Goal: Task Accomplishment & Management: Use online tool/utility

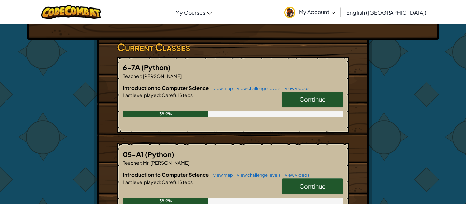
scroll to position [101, 0]
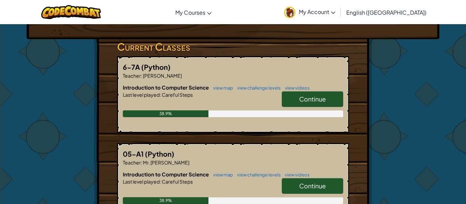
click at [292, 102] on link "Continue" at bounding box center [312, 99] width 61 height 16
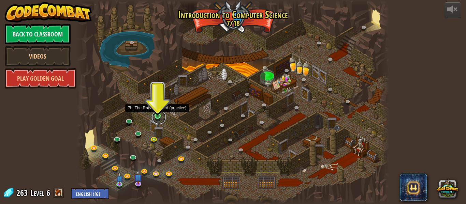
click at [158, 118] on link at bounding box center [159, 117] width 14 height 14
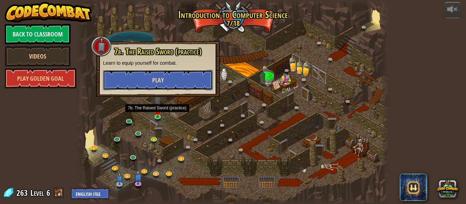
click at [156, 76] on span "Play" at bounding box center [158, 80] width 12 height 9
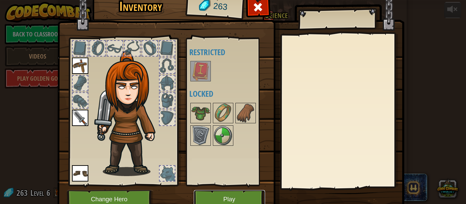
click at [207, 194] on button "Play" at bounding box center [229, 199] width 71 height 19
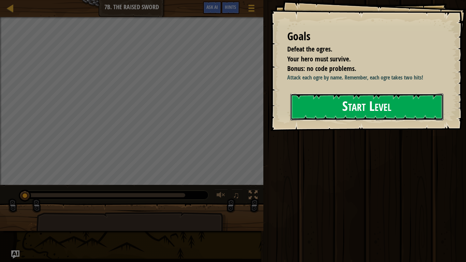
click at [304, 109] on button "Start Level" at bounding box center [366, 106] width 153 height 27
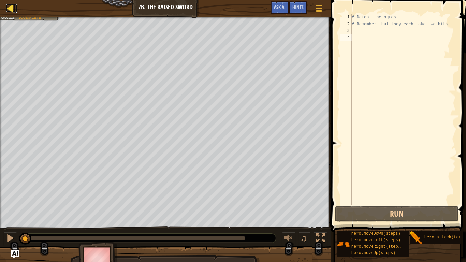
click at [14, 8] on div at bounding box center [10, 8] width 9 height 9
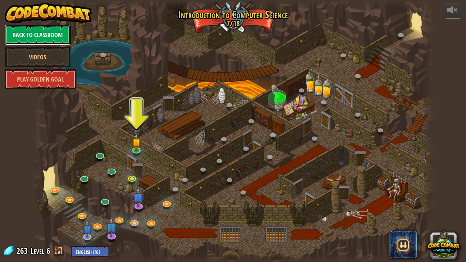
click at [21, 28] on link "Back to Classroom" at bounding box center [38, 35] width 66 height 20
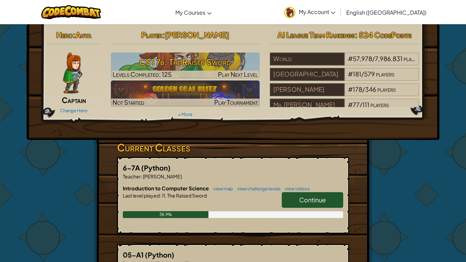
click at [301, 198] on span "Continue" at bounding box center [312, 200] width 27 height 8
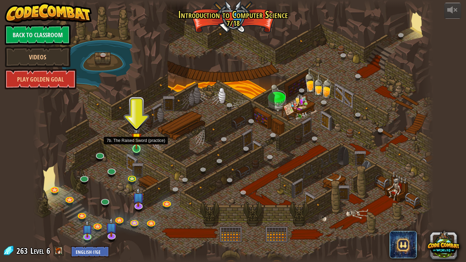
click at [137, 147] on img at bounding box center [136, 137] width 10 height 23
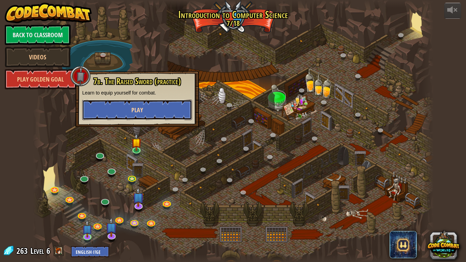
click at [134, 106] on span "Play" at bounding box center [137, 110] width 12 height 9
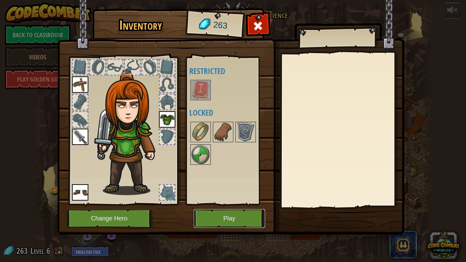
click at [202, 204] on button "Play" at bounding box center [229, 218] width 71 height 19
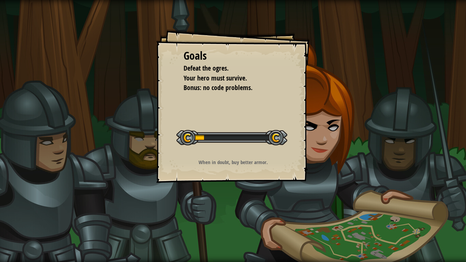
click at [202, 204] on div "Goals Defeat the ogres. Your hero must survive. Bonus: no code problems. Start …" at bounding box center [233, 131] width 466 height 262
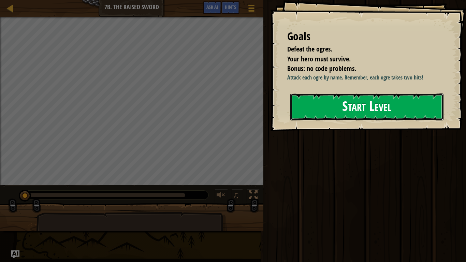
click at [358, 106] on button "Start Level" at bounding box center [366, 106] width 153 height 27
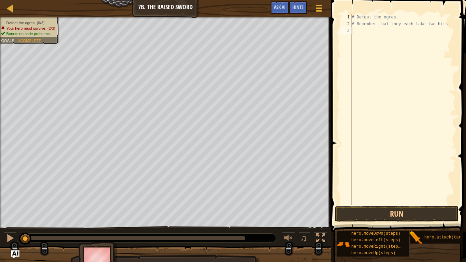
click at [334, 161] on span at bounding box center [399, 106] width 140 height 252
click at [370, 125] on div "# Defeat the ogres. # Remember that they each take two hits." at bounding box center [402, 116] width 105 height 204
type textarea "h"
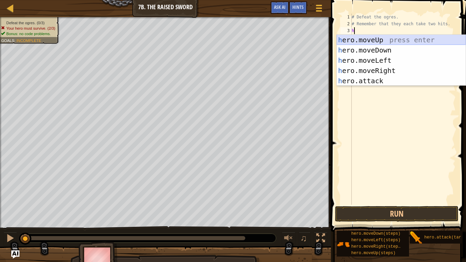
click at [373, 40] on div "h ero.moveUp press enter h ero.moveDown press enter h ero.moveLeft press enter …" at bounding box center [400, 71] width 129 height 72
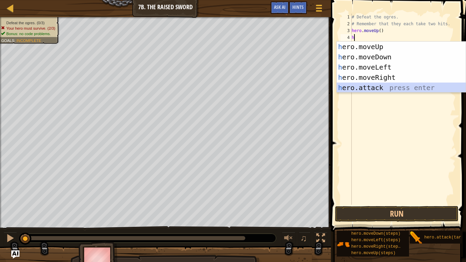
click at [365, 89] on div "h ero.moveUp press enter h ero.moveDown press enter h ero.moveLeft press enter …" at bounding box center [400, 78] width 129 height 72
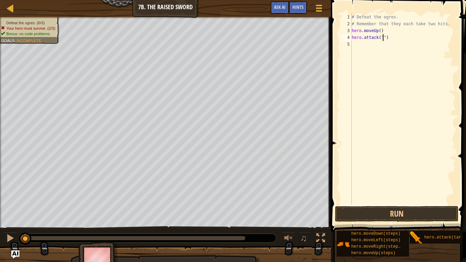
scroll to position [3, 5]
type textarea "hero.attack("Rig")"
click at [353, 44] on div "# Defeat the ogres. # Remember that they each take two hits. hero . moveUp ( ) …" at bounding box center [402, 116] width 105 height 204
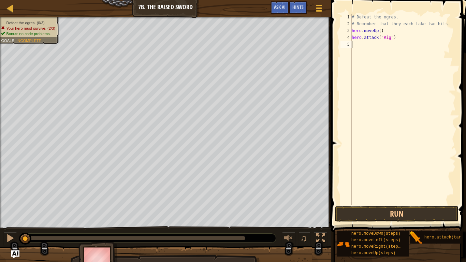
type textarea "g"
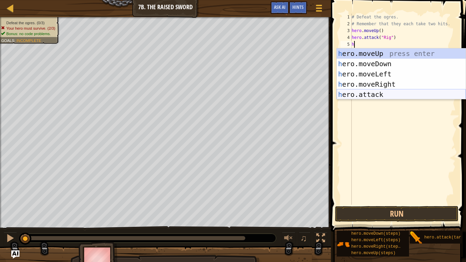
click at [372, 93] on div "h ero.moveUp press enter h ero.moveDown press enter h ero.moveLeft press enter …" at bounding box center [400, 84] width 129 height 72
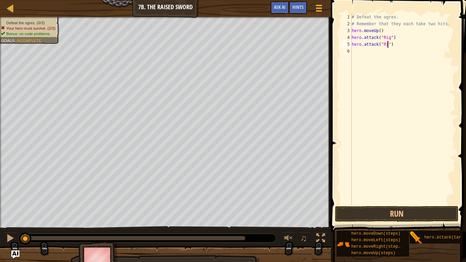
type textarea "hero.attack("Rig")"
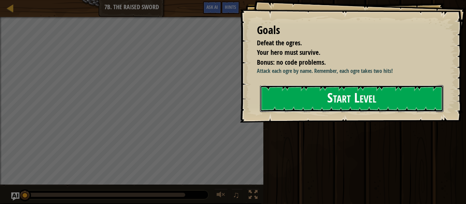
click at [367, 97] on button "Start Level" at bounding box center [351, 98] width 183 height 27
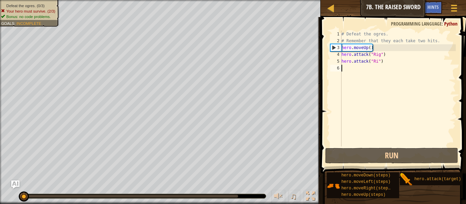
click at [377, 63] on div "# Defeat the ogres. # Remember that they each take two hits. hero . moveUp ( ) …" at bounding box center [398, 96] width 116 height 130
type textarea "hero.attack("Rig")"
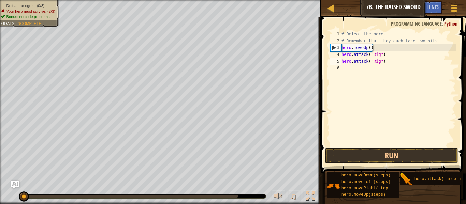
scroll to position [3, 5]
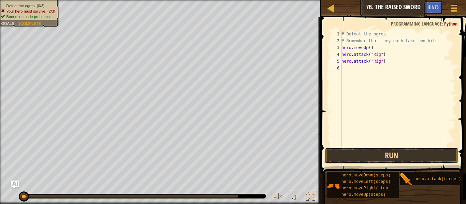
click at [343, 66] on div "# Defeat the ogres. # Remember that they each take two hits. hero . moveUp ( ) …" at bounding box center [398, 96] width 116 height 130
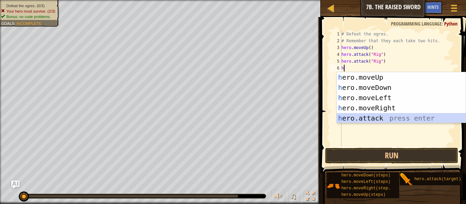
click at [370, 117] on div "h ero.moveUp press enter h ero.moveDown press enter h ero.moveLeft press enter …" at bounding box center [400, 108] width 129 height 72
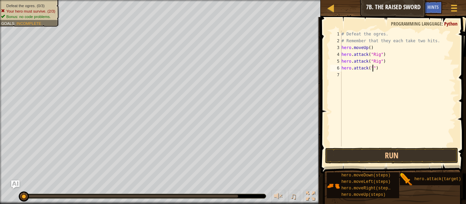
scroll to position [3, 5]
type textarea "hero.attack("Gurt")"
click at [345, 73] on div "# Defeat the ogres. # Remember that they each take two hits. hero . moveUp ( ) …" at bounding box center [398, 96] width 116 height 130
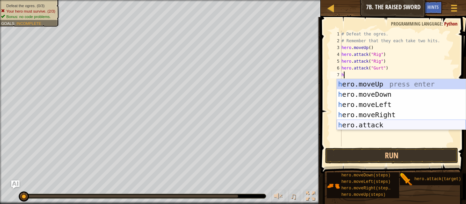
click at [376, 123] on div "h ero.moveUp press enter h ero.moveDown press enter h ero.moveLeft press enter …" at bounding box center [400, 115] width 129 height 72
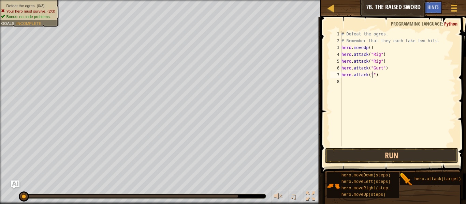
scroll to position [3, 5]
type textarea "hero.attack("Gurt")"
click at [343, 81] on div "# Defeat the ogres. # Remember that they each take two hits. hero . moveUp ( ) …" at bounding box center [398, 96] width 116 height 130
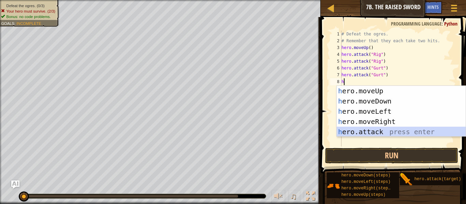
click at [369, 133] on div "h ero.moveUp press enter h ero.moveDown press enter h ero.moveLeft press enter …" at bounding box center [400, 122] width 129 height 72
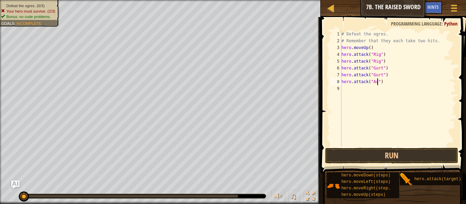
type textarea "hero.attack("Ack")"
click at [341, 91] on div "# Defeat the ogres. # Remember that they each take two hits. hero . moveUp ( ) …" at bounding box center [398, 96] width 116 height 130
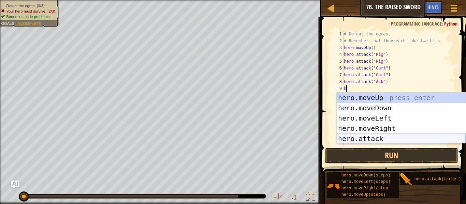
click at [364, 138] on div "h ero.moveUp press enter h ero.moveDown press enter h ero.moveLeft press enter …" at bounding box center [400, 129] width 129 height 72
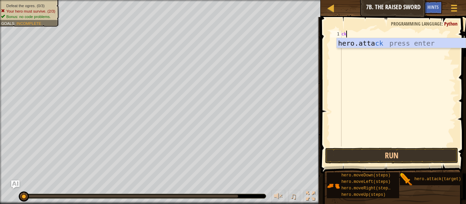
scroll to position [3, 0]
type textarea "c"
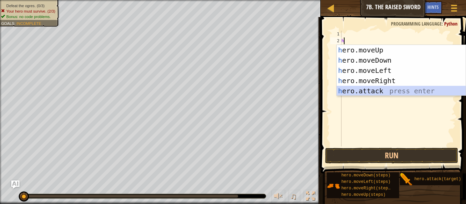
click at [368, 91] on div "h ero.moveUp press enter h ero.moveDown press enter h ero.moveLeft press enter …" at bounding box center [400, 81] width 129 height 72
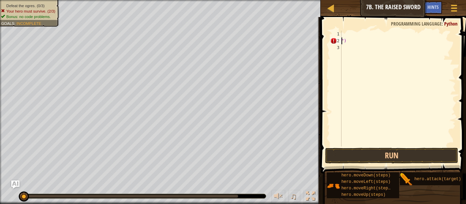
click at [347, 43] on div "")" at bounding box center [398, 96] width 116 height 130
type textarea """
type textarea "h"
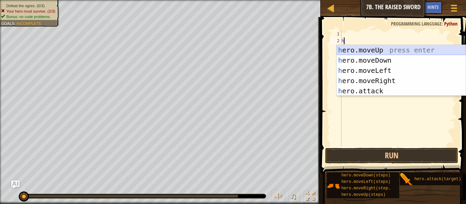
click at [357, 51] on div "h ero.moveUp press enter h ero.moveDown press enter h ero.moveLeft press enter …" at bounding box center [400, 81] width 129 height 72
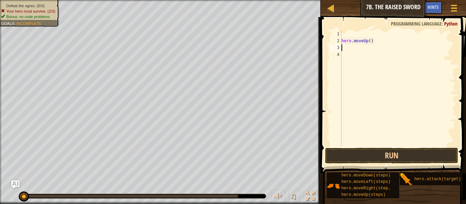
click at [357, 51] on div "hero . moveUp ( )" at bounding box center [398, 96] width 116 height 130
click at [348, 32] on div "hero . moveUp ( )" at bounding box center [398, 96] width 116 height 130
click at [344, 47] on div "hero . moveUp ( )" at bounding box center [398, 96] width 116 height 130
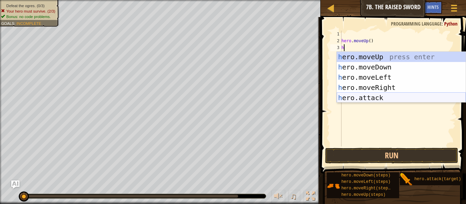
click at [364, 99] on div "h ero.moveUp press enter h ero.moveDown press enter h ero.moveLeft press enter …" at bounding box center [400, 88] width 129 height 72
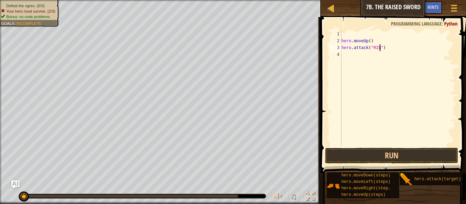
scroll to position [3, 5]
type textarea "hero.attack("Rig")"
click at [348, 54] on div "hero . moveUp ( ) hero . attack ( "Rig" )" at bounding box center [398, 96] width 116 height 130
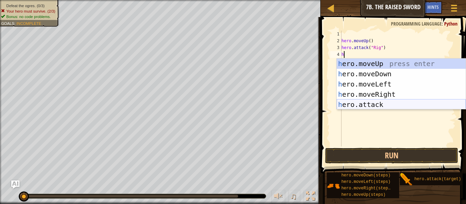
click at [366, 102] on div "h ero.moveUp press enter h ero.moveDown press enter h ero.moveLeft press enter …" at bounding box center [400, 95] width 129 height 72
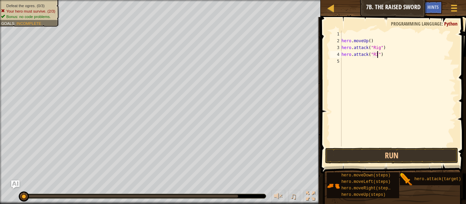
scroll to position [3, 5]
type textarea "hero.attack("Rig")"
click at [345, 62] on div "hero . moveUp ( ) hero . attack ( "Rig" ) hero . attack ( "Rig" )" at bounding box center [398, 96] width 116 height 130
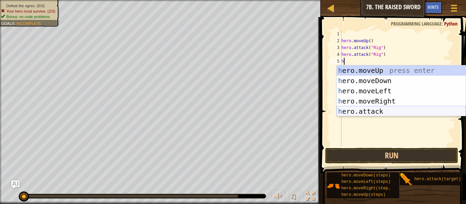
click at [364, 111] on div "h ero.moveUp press enter h ero.moveDown press enter h ero.moveLeft press enter …" at bounding box center [400, 101] width 129 height 72
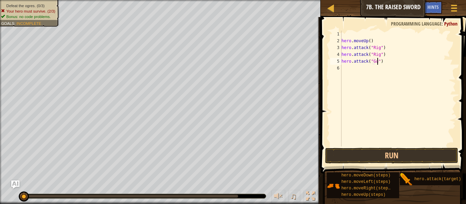
scroll to position [3, 5]
type textarea "hero.attack("Gurt")"
click at [343, 68] on div "hero . moveUp ( ) hero . attack ( "Rig" ) hero . attack ( "Rig" ) hero . attack…" at bounding box center [398, 96] width 116 height 130
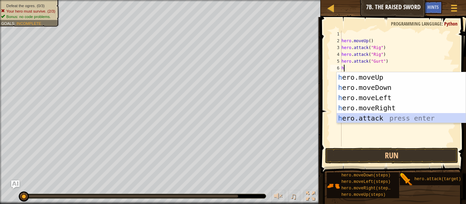
click at [364, 115] on div "h ero.moveUp press enter h ero.moveDown press enter h ero.moveLeft press enter …" at bounding box center [400, 108] width 129 height 72
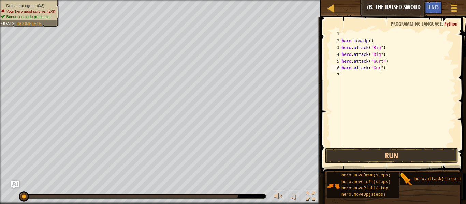
type textarea "hero.attack("Gurt")"
click at [345, 76] on div "hero . moveUp ( ) hero . attack ( "Rig" ) hero . attack ( "Rig" ) hero . attack…" at bounding box center [398, 96] width 116 height 130
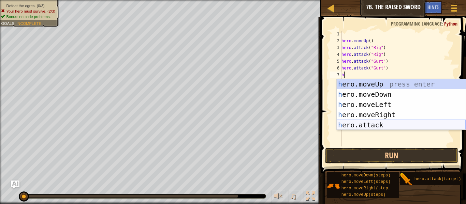
click at [353, 125] on div "h ero.moveUp press enter h ero.moveDown press enter h ero.moveLeft press enter …" at bounding box center [400, 115] width 129 height 72
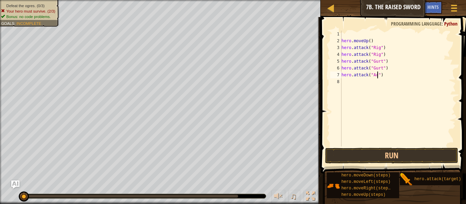
scroll to position [3, 5]
type textarea "hero.attack("Ack")"
click at [345, 82] on div "hero . moveUp ( ) hero . attack ( "Rig" ) hero . attack ( "Rig" ) hero . attack…" at bounding box center [398, 96] width 116 height 130
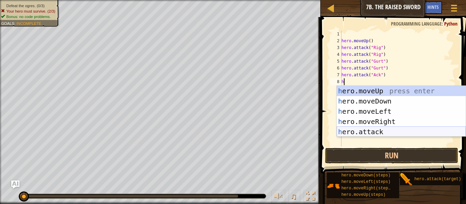
click at [372, 135] on div "h ero.moveUp press enter h ero.moveDown press enter h ero.moveLeft press enter …" at bounding box center [400, 122] width 129 height 72
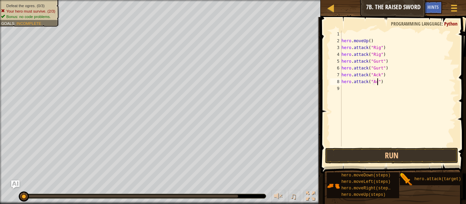
scroll to position [3, 5]
click at [383, 156] on button "Run" at bounding box center [391, 156] width 133 height 16
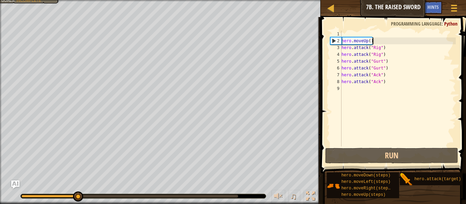
click at [375, 41] on div "hero . moveUp ( ) hero . attack ( "Rig" ) hero . attack ( "Rig" ) hero . attack…" at bounding box center [398, 96] width 116 height 130
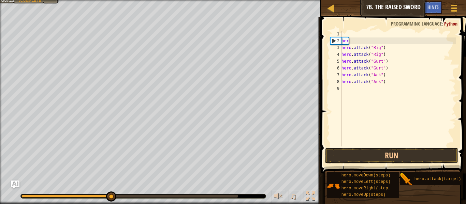
scroll to position [3, 0]
type textarea "h"
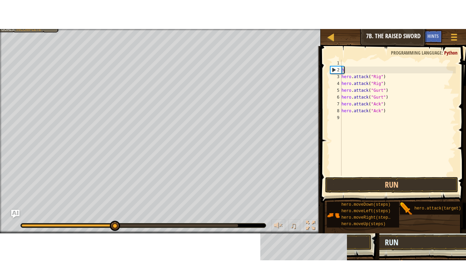
scroll to position [3, 0]
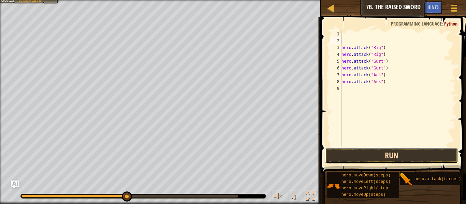
click at [387, 154] on button "Run" at bounding box center [391, 156] width 133 height 16
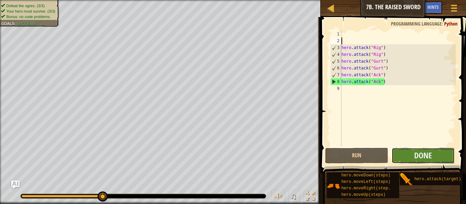
click at [404, 152] on button "Done" at bounding box center [422, 156] width 63 height 16
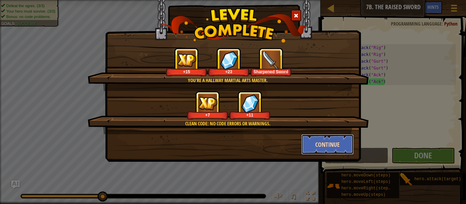
click at [337, 149] on button "Continue" at bounding box center [327, 144] width 53 height 20
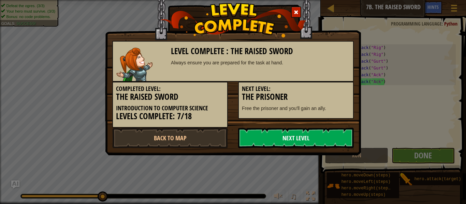
click at [323, 137] on link "Next Level" at bounding box center [296, 138] width 116 height 20
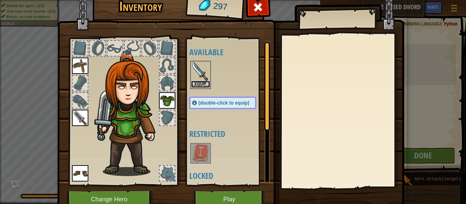
click at [203, 85] on button "Equip" at bounding box center [200, 84] width 19 height 7
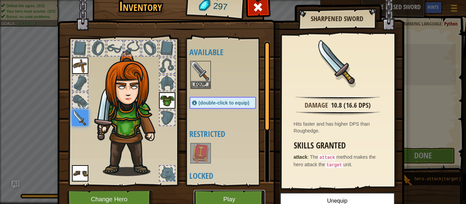
click at [216, 193] on button "Play" at bounding box center [229, 199] width 71 height 19
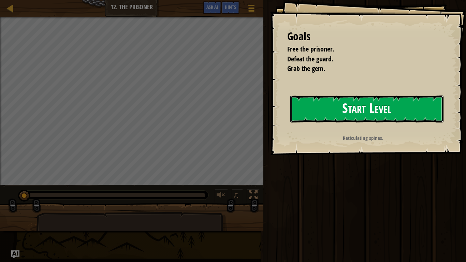
click at [343, 114] on button "Start Level" at bounding box center [366, 108] width 153 height 27
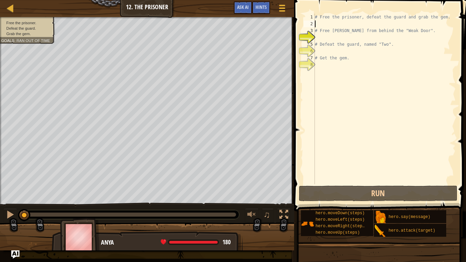
click at [319, 26] on div "# Free the prisoner, defeat the guard and grab the gem. # Free [PERSON_NAME] fr…" at bounding box center [384, 106] width 142 height 184
type textarea "t"
type textarea "h"
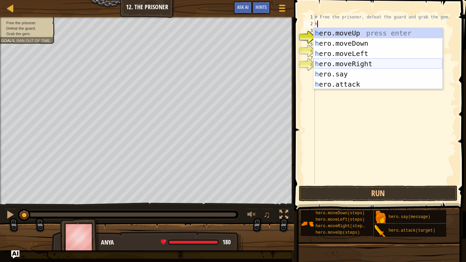
click at [352, 63] on div "h ero.moveUp press enter h ero.moveDown press enter h ero.moveLeft press enter …" at bounding box center [377, 69] width 129 height 82
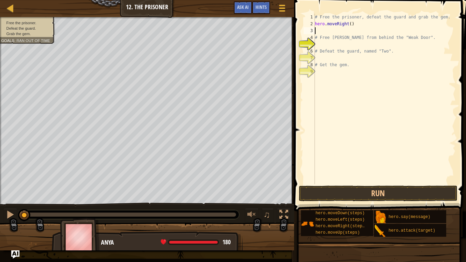
type textarea "h"
click at [358, 28] on div "# Free the prisoner, defeat the guard and grab the gem. hero . moveRight ( ) h …" at bounding box center [384, 106] width 142 height 184
click at [350, 24] on div "# Free the prisoner, defeat the guard and grab the gem. hero . moveRight ( ) # …" at bounding box center [384, 106] width 142 height 184
type textarea "hero.moveRight(3)"
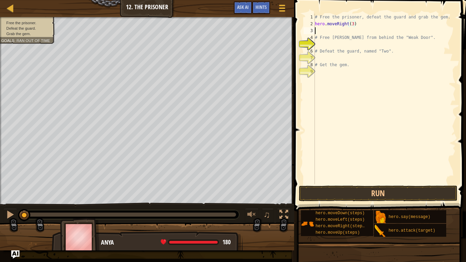
click at [317, 30] on div "# Free the prisoner, defeat the guard and grab the gem. hero . moveRight ( 3 ) …" at bounding box center [384, 106] width 142 height 184
type textarea "h"
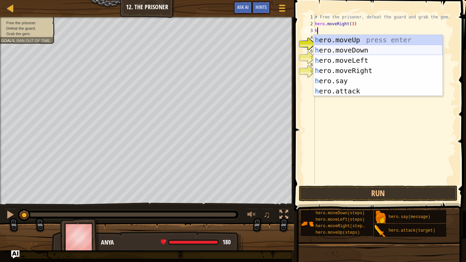
click at [370, 49] on div "h ero.moveUp press enter h ero.moveDown press enter h ero.moveLeft press enter …" at bounding box center [377, 76] width 129 height 82
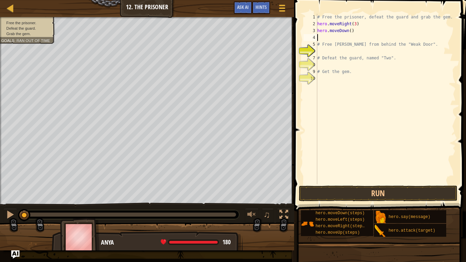
click at [351, 33] on div "# Free the prisoner, defeat the guard and grab the gem. hero . moveRight ( 3 ) …" at bounding box center [386, 106] width 140 height 184
type textarea "hero.moveDown(2)"
click at [321, 38] on div "# Free the prisoner, defeat the guard and grab the gem. hero . moveRight ( 3 ) …" at bounding box center [386, 106] width 140 height 184
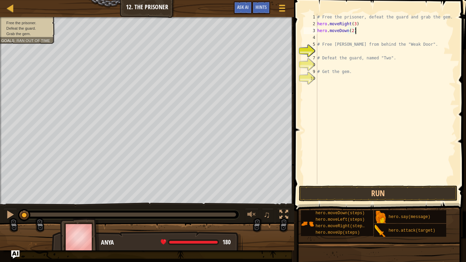
click at [354, 32] on div "# Free the prisoner, defeat the guard and grab the gem. hero . moveRight ( 3 ) …" at bounding box center [386, 106] width 140 height 184
click at [352, 33] on div "# Free the prisoner, defeat the guard and grab the gem. hero . moveRight ( 3 ) …" at bounding box center [386, 106] width 140 height 184
type textarea "hero.moveDown()"
click at [321, 35] on div "# Free the prisoner, defeat the guard and grab the gem. hero . moveRight ( 3 ) …" at bounding box center [386, 106] width 140 height 184
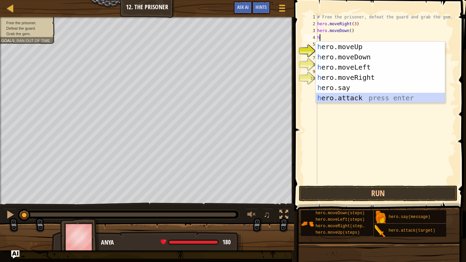
click at [359, 95] on div "h ero.moveUp press enter h ero.moveDown press enter h ero.moveLeft press enter …" at bounding box center [380, 83] width 129 height 82
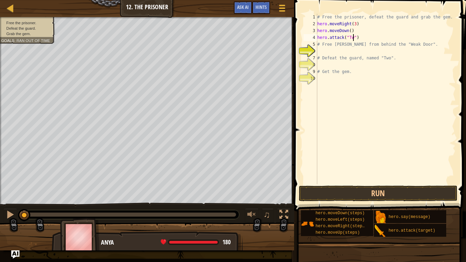
type textarea "hero.attack("Two")"
click at [359, 37] on div "# Free the prisoner, defeat the guard and grab the gem. hero . moveRight ( 3 ) …" at bounding box center [386, 106] width 140 height 184
click at [361, 39] on div "# Free the prisoner, defeat the guard and grab the gem. hero . moveRight ( 3 ) …" at bounding box center [386, 106] width 140 height 184
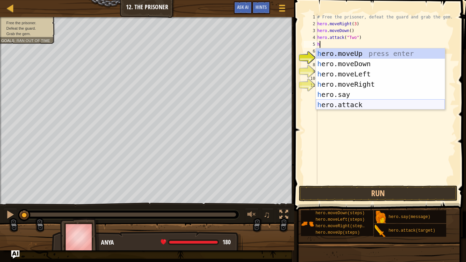
click at [358, 102] on div "h ero.moveUp press enter h ero.moveDown press enter h ero.moveLeft press enter …" at bounding box center [380, 89] width 129 height 82
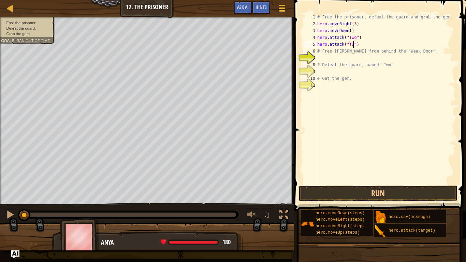
scroll to position [3, 5]
click at [385, 194] on button "Run" at bounding box center [378, 193] width 159 height 16
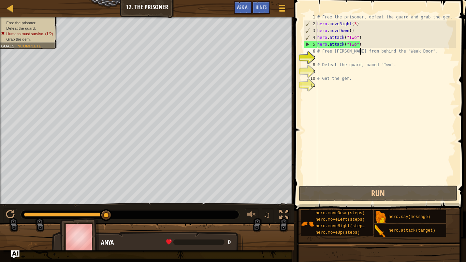
click at [361, 48] on div "# Free the prisoner, defeat the guard and grab the gem. hero . moveRight ( 3 ) …" at bounding box center [386, 106] width 140 height 184
click at [361, 46] on div "# Free the prisoner, defeat the guard and grab the gem. hero . moveRight ( 3 ) …" at bounding box center [386, 106] width 140 height 184
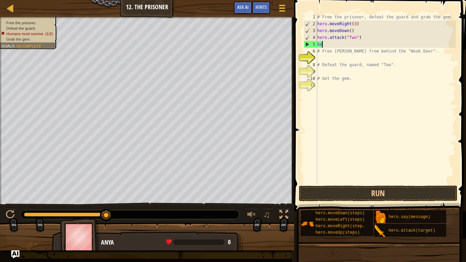
scroll to position [3, 0]
type textarea "h"
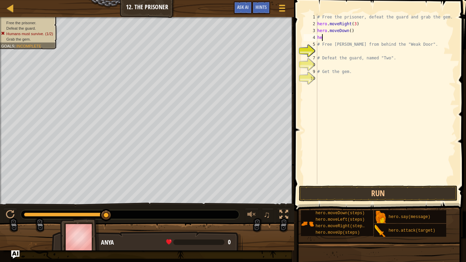
type textarea "h"
click at [350, 32] on div "# Free the prisoner, defeat the guard and grab the gem. hero . moveRight ( 3 ) …" at bounding box center [386, 106] width 140 height 184
click at [355, 32] on div "# Free the prisoner, defeat the guard and grab the gem. hero . moveRight ( 3 ) …" at bounding box center [386, 106] width 140 height 184
click at [351, 32] on div "# Free the prisoner, defeat the guard and grab the gem. hero . moveRight ( 3 ) …" at bounding box center [386, 106] width 140 height 184
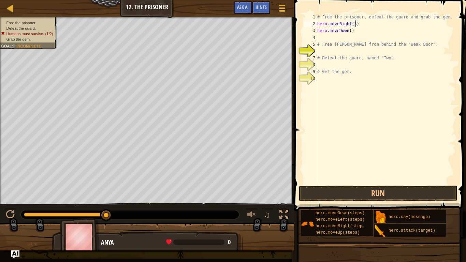
click at [356, 25] on div "# Free the prisoner, defeat the guard and grab the gem. hero . moveRight ( 3 ) …" at bounding box center [386, 106] width 140 height 184
click at [350, 32] on div "# Free the prisoner, defeat the guard and grab the gem. hero . moveRight ( 4 ) …" at bounding box center [386, 106] width 140 height 184
type textarea "hero.moveDown(3)"
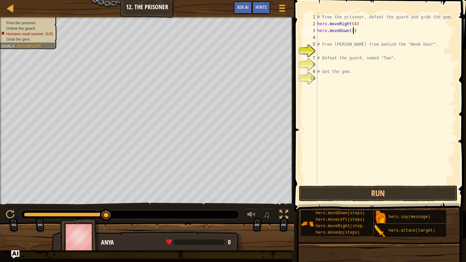
scroll to position [3, 5]
click at [321, 37] on div "# Free the prisoner, defeat the guard and grab the gem. hero . moveRight ( 4 ) …" at bounding box center [386, 106] width 140 height 184
type textarea "h"
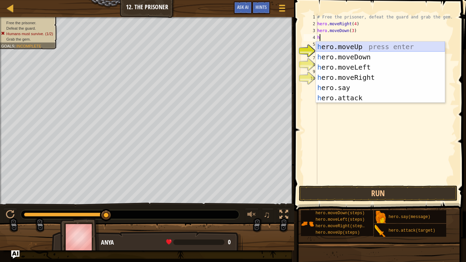
click at [340, 48] on div "h ero.moveUp press enter h ero.moveDown press enter h ero.moveLeft press enter …" at bounding box center [380, 83] width 129 height 82
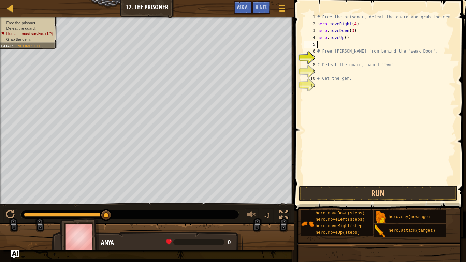
click at [346, 40] on div "# Free the prisoner, defeat the guard and grab the gem. hero . moveRight ( 4 ) …" at bounding box center [386, 106] width 140 height 184
type textarea "hero.moveUp(3)"
click at [320, 46] on div "# Free the prisoner, defeat the guard and grab the gem. hero . moveRight ( 4 ) …" at bounding box center [386, 106] width 140 height 184
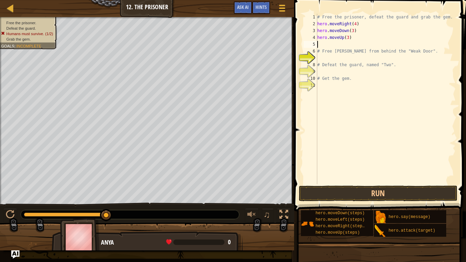
type textarea "h"
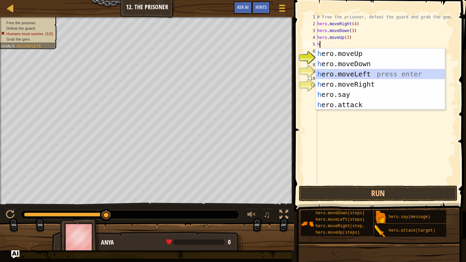
click at [349, 76] on div "h ero.moveUp press enter h ero.moveDown press enter h ero.moveLeft press enter …" at bounding box center [380, 89] width 129 height 82
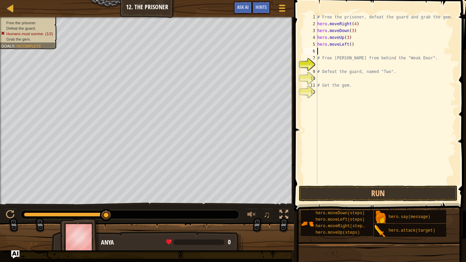
click at [351, 47] on div "# Free the prisoner, defeat the guard and grab the gem. hero . moveRight ( 4 ) …" at bounding box center [386, 106] width 140 height 184
type textarea "hero.moveLeft(3)"
click at [329, 187] on button "Run" at bounding box center [378, 193] width 159 height 16
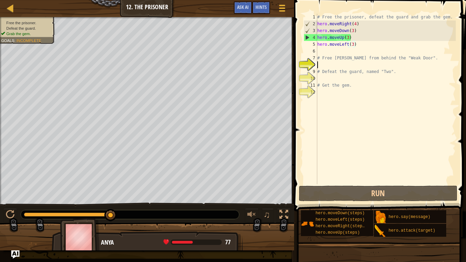
click at [320, 65] on div "# Free the prisoner, defeat the guard and grab the gem. hero . moveRight ( 4 ) …" at bounding box center [386, 106] width 140 height 184
type textarea "h"
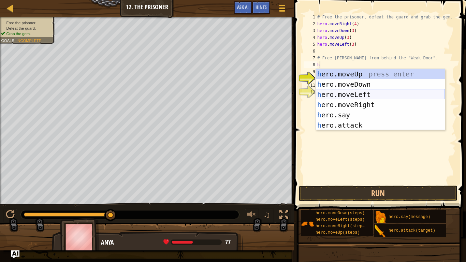
click at [346, 93] on div "h ero.moveUp press enter h ero.moveDown press enter h ero.moveLeft press enter …" at bounding box center [380, 110] width 129 height 82
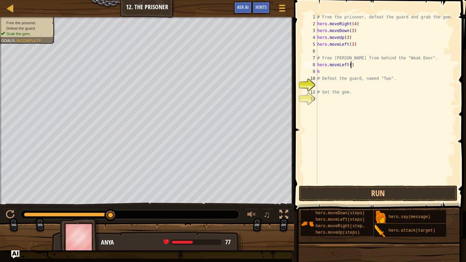
click at [351, 67] on div "# Free the prisoner, defeat the guard and grab the gem. hero . moveRight ( 4 ) …" at bounding box center [386, 106] width 140 height 184
click at [321, 73] on div "# Free the prisoner, defeat the guard and grab the gem. hero . moveRight ( 4 ) …" at bounding box center [386, 106] width 140 height 184
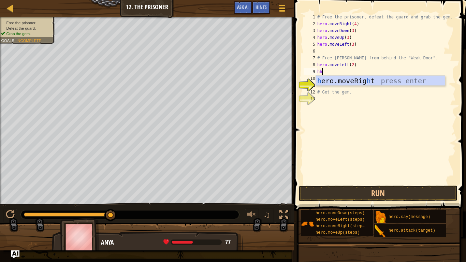
scroll to position [3, 0]
type textarea "h"
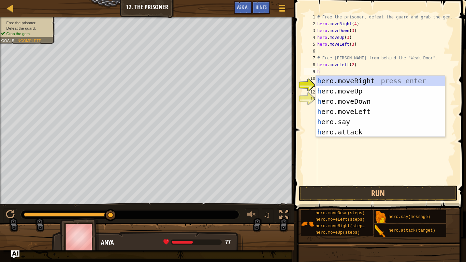
scroll to position [3, 0]
click at [344, 132] on div "h ero.moveUp press enter h ero.moveDown press enter h ero.moveLeft press enter …" at bounding box center [380, 117] width 129 height 82
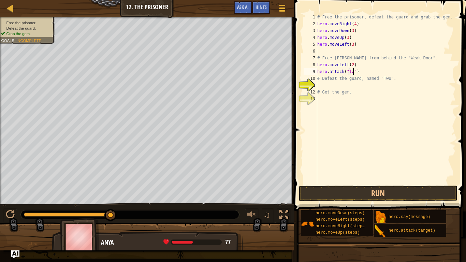
scroll to position [3, 5]
click at [318, 76] on div "# Free the prisoner, defeat the guard and grab the gem. hero . moveRight ( 4 ) …" at bounding box center [386, 106] width 140 height 184
click at [363, 73] on div "# Free the prisoner, defeat the guard and grab the gem. hero . moveRight ( 4 ) …" at bounding box center [386, 106] width 140 height 184
type textarea "hero.attack("two")"
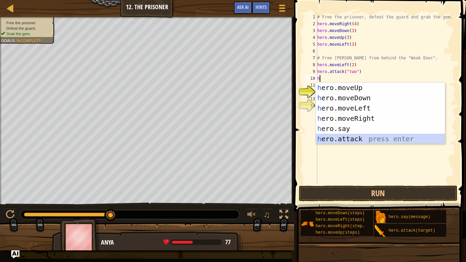
click at [349, 140] on div "h ero.moveUp press enter h ero.moveDown press enter h ero.moveLeft press enter …" at bounding box center [380, 123] width 129 height 82
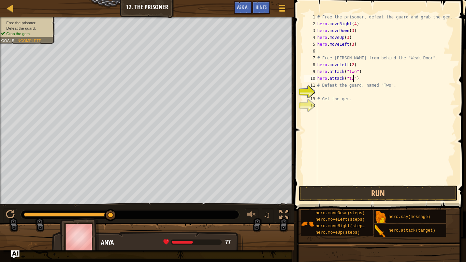
scroll to position [3, 5]
click at [332, 193] on button "Run" at bounding box center [378, 193] width 159 height 16
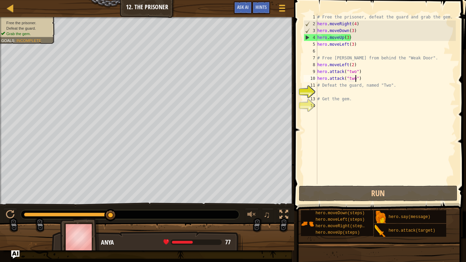
click at [366, 74] on div "# Free the prisoner, defeat the guard and grab the gem. hero . moveRight ( 4 ) …" at bounding box center [386, 106] width 140 height 184
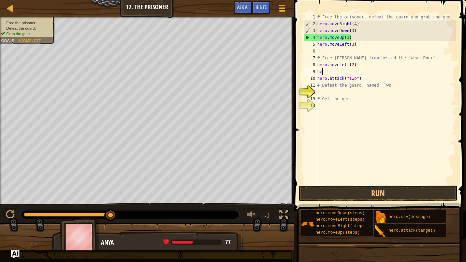
scroll to position [3, 0]
type textarea "h"
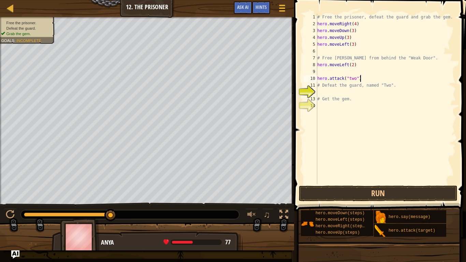
click at [365, 79] on div "# Free the prisoner, defeat the guard and grab the gem. hero . moveRight ( 4 ) …" at bounding box center [386, 106] width 140 height 184
type textarea "h"
click at [360, 65] on div "# Free the prisoner, defeat the guard and grab the gem. hero . moveRight ( 4 ) …" at bounding box center [386, 106] width 140 height 184
type textarea "h"
click at [356, 44] on div "# Free the prisoner, defeat the guard and grab the gem. hero . moveRight ( 4 ) …" at bounding box center [386, 106] width 140 height 184
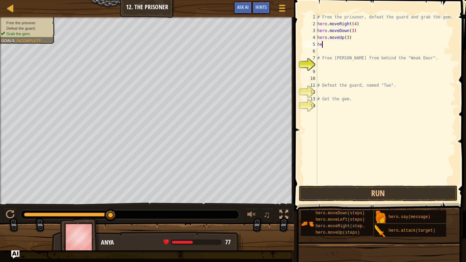
type textarea "h"
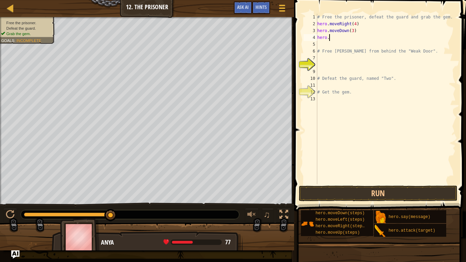
type textarea "h"
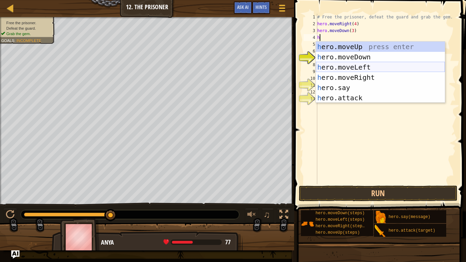
click at [369, 64] on div "h ero.moveUp press enter h ero.moveDown press enter h ero.moveLeft press enter …" at bounding box center [380, 83] width 129 height 82
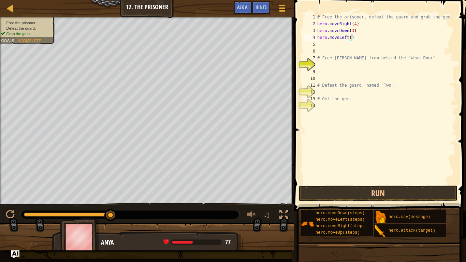
click at [351, 39] on div "# Free the prisoner, defeat the guard and grab the gem. hero . moveRight ( 4 ) …" at bounding box center [386, 106] width 140 height 184
type textarea "hero.moveLeft(1)"
click at [338, 195] on button "Run" at bounding box center [378, 193] width 159 height 16
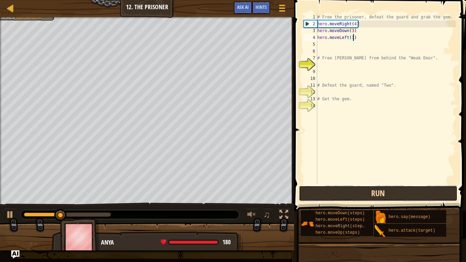
click at [338, 195] on button "Run" at bounding box center [378, 193] width 159 height 16
click at [338, 195] on button "Running" at bounding box center [378, 193] width 159 height 16
click at [338, 195] on button "Run" at bounding box center [378, 193] width 159 height 16
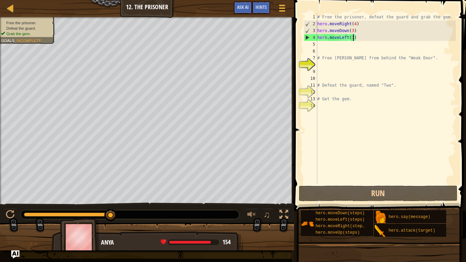
click at [368, 41] on div "# Free the prisoner, defeat the guard and grab the gem. hero . moveRight ( 4 ) …" at bounding box center [386, 106] width 140 height 184
click at [358, 39] on div "# Free the prisoner, defeat the guard and grab the gem. hero . moveRight ( 4 ) …" at bounding box center [386, 106] width 140 height 184
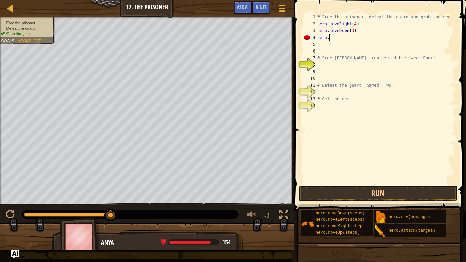
type textarea "hero.r"
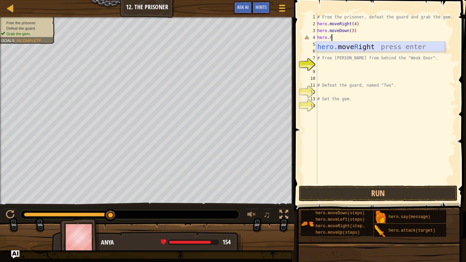
click at [373, 45] on div "hero. move R ight press enter" at bounding box center [380, 57] width 129 height 31
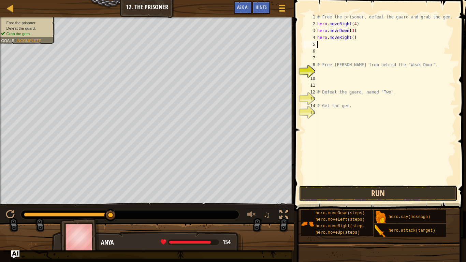
click at [315, 193] on button "Run" at bounding box center [378, 193] width 159 height 16
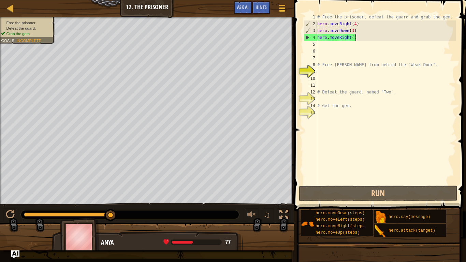
click at [356, 39] on div "# Free the prisoner, defeat the guard and grab the gem. hero . moveRight ( 4 ) …" at bounding box center [386, 106] width 140 height 184
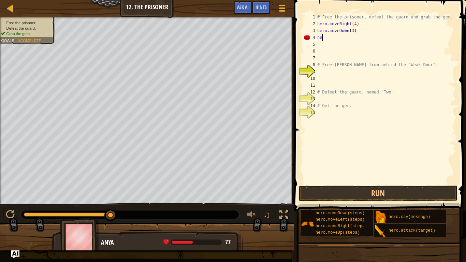
type textarea "h"
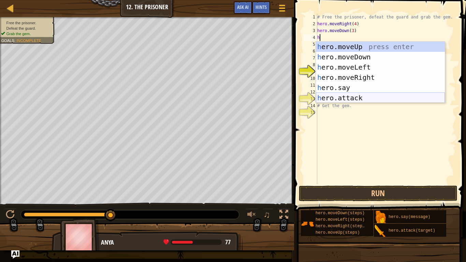
click at [343, 100] on div "h ero.moveUp press enter h ero.moveDown press enter h ero.moveLeft press enter …" at bounding box center [380, 83] width 129 height 82
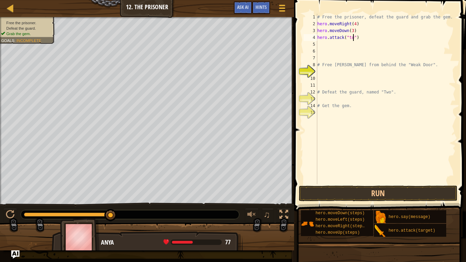
scroll to position [3, 5]
type textarea "hero.attack("two")"
click at [320, 44] on div "# Free the prisoner, defeat the guard and grab the gem. hero . moveRight ( 4 ) …" at bounding box center [386, 106] width 140 height 184
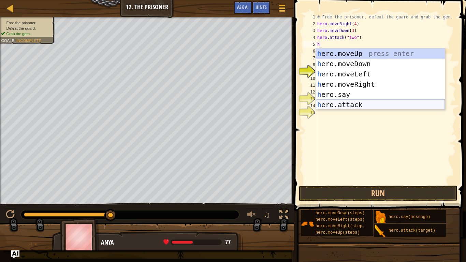
click at [346, 106] on div "h ero.moveUp press enter h ero.moveDown press enter h ero.moveLeft press enter …" at bounding box center [380, 89] width 129 height 82
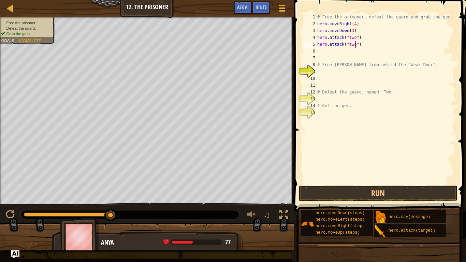
scroll to position [3, 5]
click at [315, 195] on button "Run" at bounding box center [378, 193] width 159 height 16
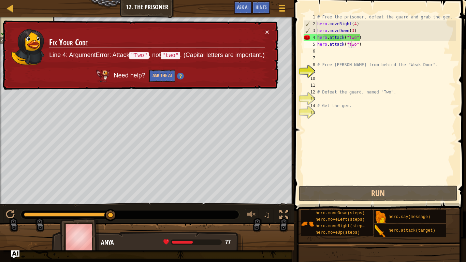
click at [351, 45] on div "# Free the prisoner, defeat the guard and grab the gem. hero . moveRight ( 4 ) …" at bounding box center [386, 106] width 140 height 184
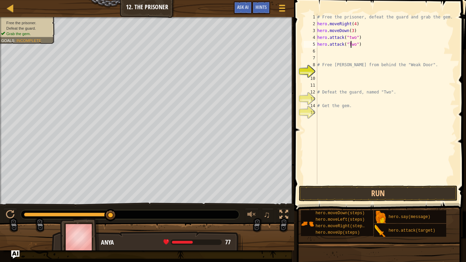
scroll to position [3, 5]
click at [350, 40] on div "# Free the prisoner, defeat the guard and grab the gem. hero . moveRight ( 4 ) …" at bounding box center [386, 106] width 140 height 184
click at [351, 194] on button "Run" at bounding box center [378, 193] width 159 height 16
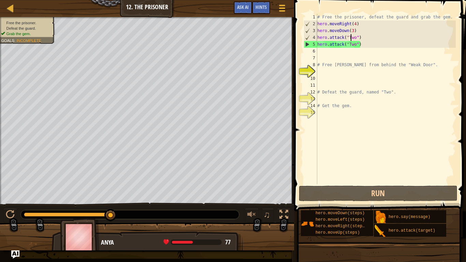
click at [367, 43] on div "# Free the prisoner, defeat the guard and grab the gem. hero . moveRight ( 4 ) …" at bounding box center [386, 106] width 140 height 184
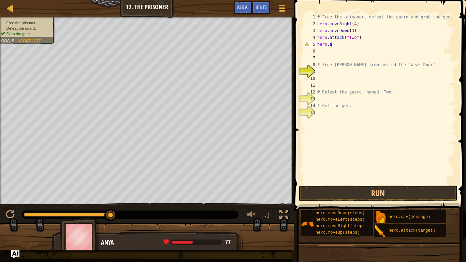
scroll to position [3, 0]
type textarea "h"
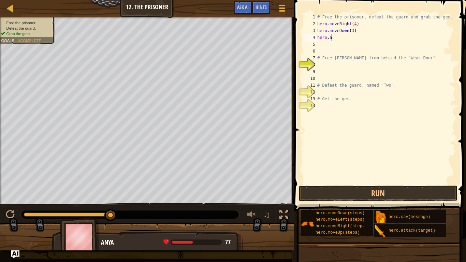
type textarea "h"
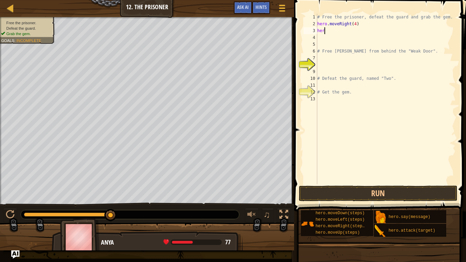
type textarea "h"
click at [355, 25] on div "# Free the prisoner, defeat the guard and grab the gem. hero . moveRight ( 4 ) …" at bounding box center [386, 106] width 140 height 184
type textarea "hero.moveRight(2)"
click at [318, 30] on div "# Free the prisoner, defeat the guard and grab the gem. hero . moveRight ( 2 ) …" at bounding box center [386, 106] width 140 height 184
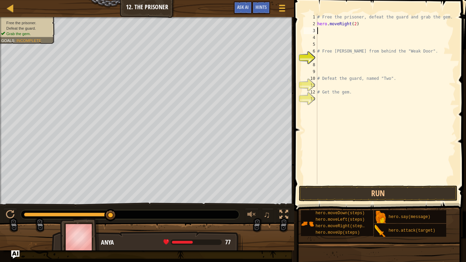
scroll to position [3, 0]
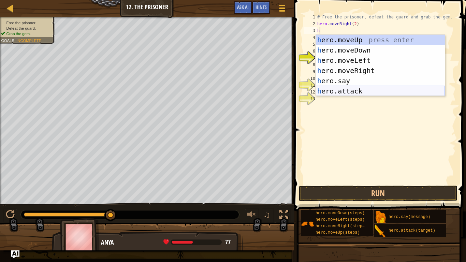
click at [330, 91] on div "h ero.moveUp press enter h ero.moveDown press enter h ero.moveLeft press enter …" at bounding box center [380, 76] width 129 height 82
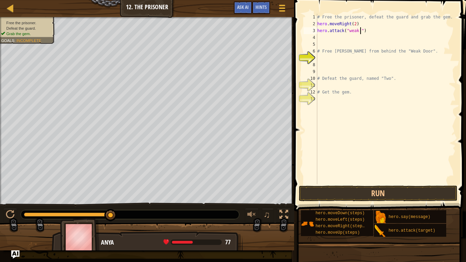
scroll to position [3, 6]
type textarea "hero.attack("weak door")"
click at [318, 38] on div "# Free the prisoner, defeat the guard and grab the gem. hero . moveRight ( 2 ) …" at bounding box center [386, 106] width 140 height 184
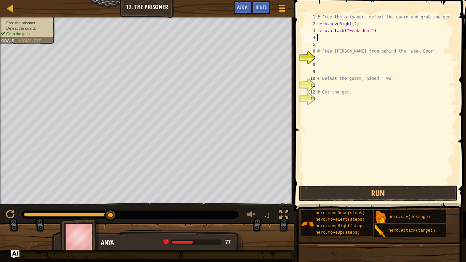
type textarea "h"
click at [361, 187] on button "Run" at bounding box center [378, 193] width 159 height 16
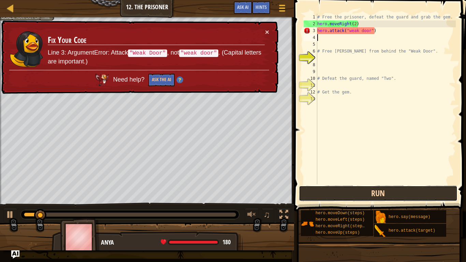
click at [361, 187] on button "Run" at bounding box center [378, 193] width 159 height 16
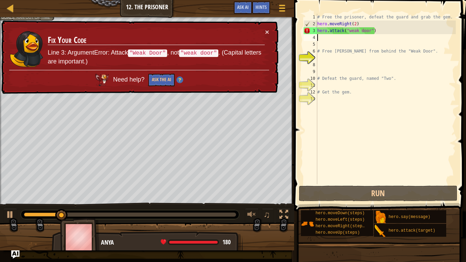
click at [351, 31] on div "# Free the prisoner, defeat the guard and grab the gem. hero . moveRight ( 2 ) …" at bounding box center [386, 106] width 140 height 184
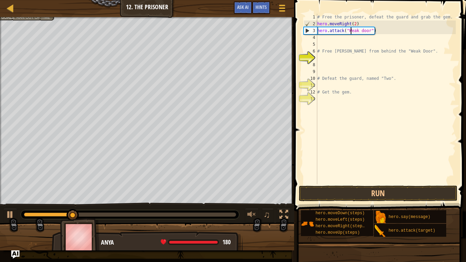
scroll to position [3, 5]
click at [332, 197] on button "Run" at bounding box center [378, 193] width 159 height 16
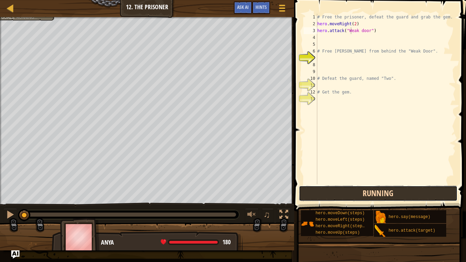
click at [332, 197] on button "Running" at bounding box center [378, 193] width 159 height 16
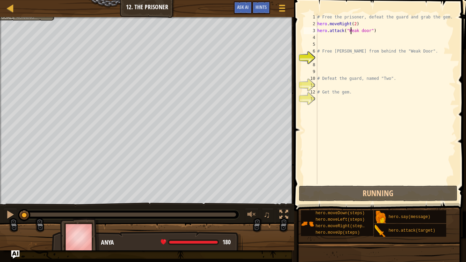
click at [355, 25] on div "# Free the prisoner, defeat the guard and grab the gem. hero . moveRight ( 2 ) …" at bounding box center [386, 106] width 140 height 184
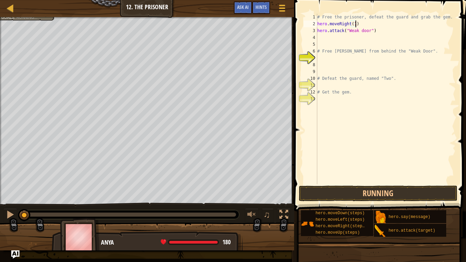
scroll to position [3, 5]
click at [379, 195] on button "Running" at bounding box center [378, 193] width 159 height 16
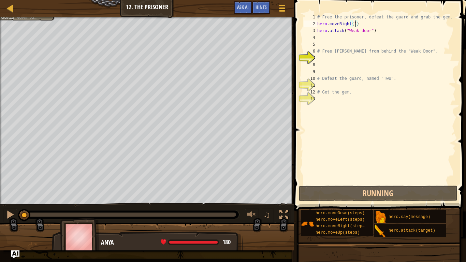
click at [398, 33] on div "# Free the prisoner, defeat the guard and grab the gem. hero . moveRight ( 1 ) …" at bounding box center [386, 106] width 140 height 184
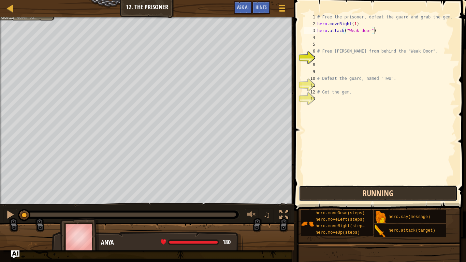
click at [359, 194] on button "Running" at bounding box center [378, 193] width 159 height 16
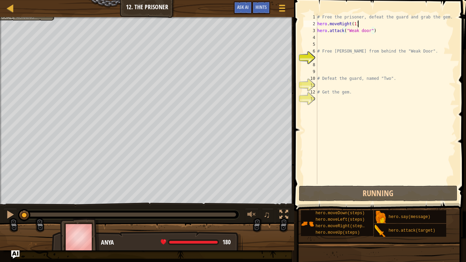
click at [359, 24] on div "# Free the prisoner, defeat the guard and grab the gem. hero . moveRight ( 1 ) …" at bounding box center [386, 106] width 140 height 184
type textarea "hero.moveRight(1)"
click at [318, 36] on div "# Free the prisoner, defeat the guard and grab the gem. hero . moveRight ( 1 ) …" at bounding box center [386, 106] width 140 height 184
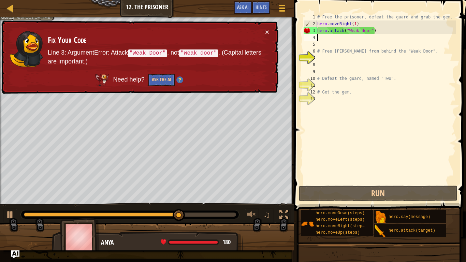
click at [362, 32] on div "# Free the prisoner, defeat the guard and grab the gem. hero . moveRight ( 1 ) …" at bounding box center [386, 106] width 140 height 184
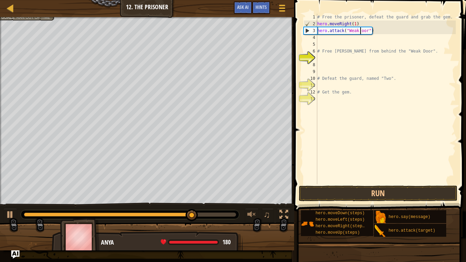
type textarea "hero.attack("Weak Door")"
click at [318, 38] on div "# Free the prisoner, defeat the guard and grab the gem. hero . moveRight ( 1 ) …" at bounding box center [386, 106] width 140 height 184
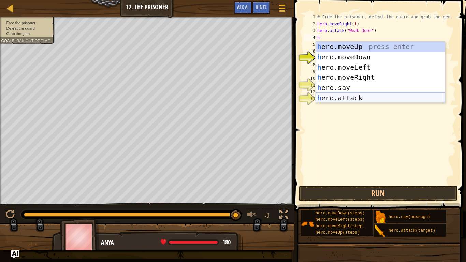
click at [350, 98] on div "h ero.moveUp press enter h ero.moveDown press enter h ero.moveLeft press enter …" at bounding box center [380, 83] width 129 height 82
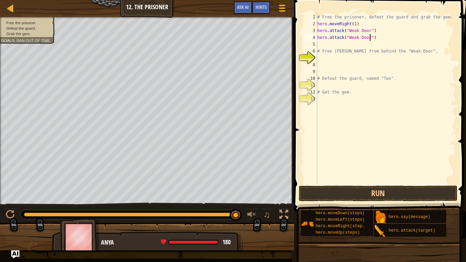
scroll to position [3, 7]
type textarea "hero.attack("Weak Door")"
click at [330, 194] on button "Run" at bounding box center [378, 193] width 159 height 16
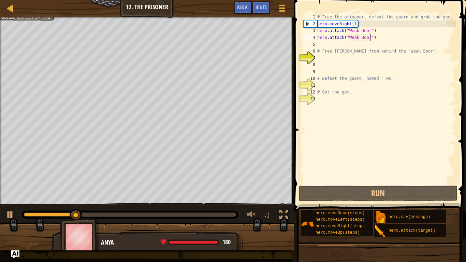
click at [318, 47] on div "# Free the prisoner, defeat the guard and grab the gem. hero . moveRight ( 1 ) …" at bounding box center [386, 106] width 140 height 184
type textarea "h"
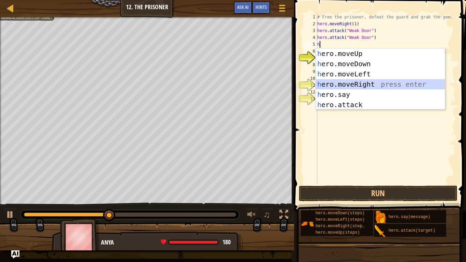
click at [359, 81] on div "h ero.moveUp press enter h ero.moveDown press enter h ero.moveLeft press enter …" at bounding box center [380, 89] width 129 height 82
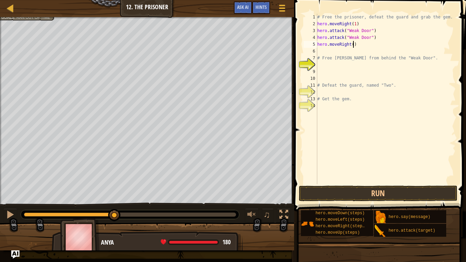
click at [353, 46] on div "# Free the prisoner, defeat the guard and grab the gem. hero . moveRight ( 1 ) …" at bounding box center [386, 106] width 140 height 184
type textarea "hero.moveRight(3)"
click at [319, 50] on div "# Free the prisoner, defeat the guard and grab the gem. hero . moveRight ( 1 ) …" at bounding box center [386, 106] width 140 height 184
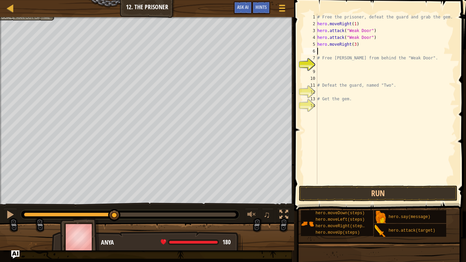
type textarea "h"
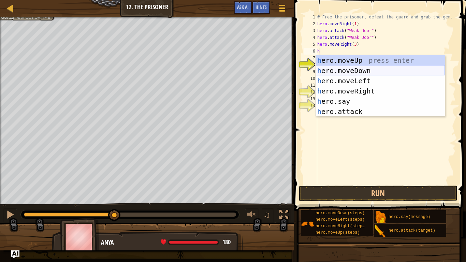
click at [335, 70] on div "h ero.moveUp press enter h ero.moveDown press enter h ero.moveLeft press enter …" at bounding box center [380, 96] width 129 height 82
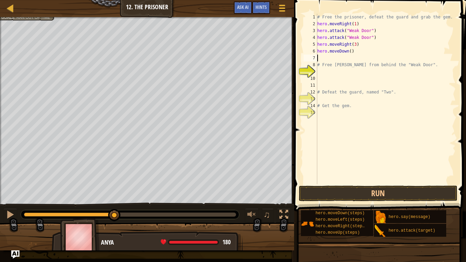
click at [350, 55] on div "# Free the prisoner, defeat the guard and grab the gem. hero . moveRight ( 1 ) …" at bounding box center [386, 106] width 140 height 184
click at [350, 52] on div "# Free the prisoner, defeat the guard and grab the gem. hero . moveRight ( 1 ) …" at bounding box center [386, 106] width 140 height 184
type textarea "hero.moveDown(2)"
click at [319, 58] on div "# Free the prisoner, defeat the guard and grab the gem. hero . moveRight ( 1 ) …" at bounding box center [386, 106] width 140 height 184
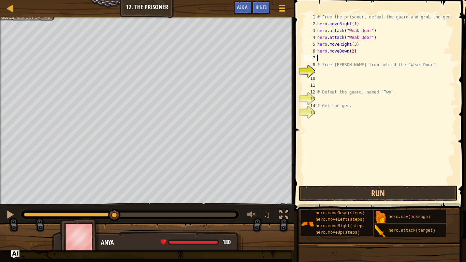
scroll to position [3, 0]
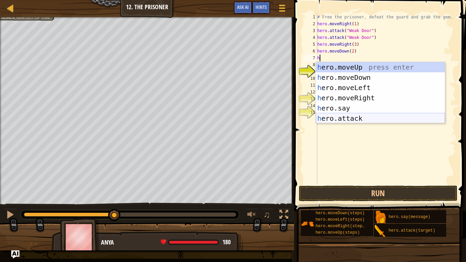
click at [339, 117] on div "h ero.moveUp press enter h ero.moveDown press enter h ero.moveLeft press enter …" at bounding box center [380, 103] width 129 height 82
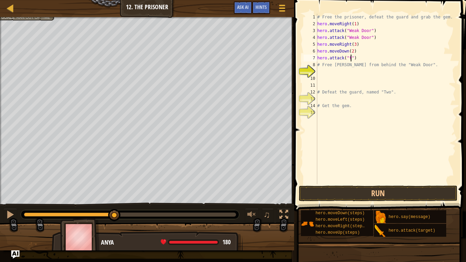
scroll to position [3, 5]
type textarea "hero.attack("two")"
click at [362, 57] on div "# Free the prisoner, defeat the guard and grab the gem. hero . moveRight ( 1 ) …" at bounding box center [386, 106] width 140 height 184
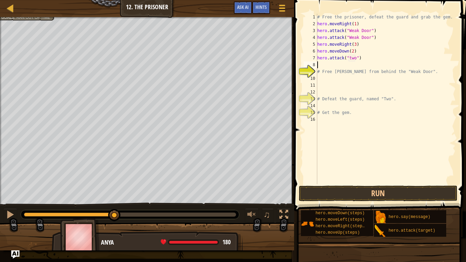
scroll to position [3, 0]
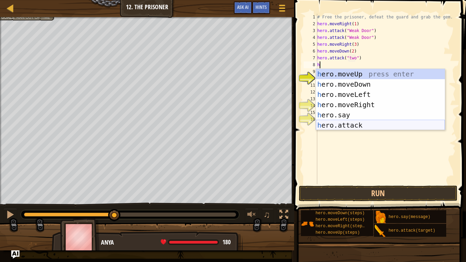
click at [346, 125] on div "h ero.moveUp press enter h ero.moveDown press enter h ero.moveLeft press enter …" at bounding box center [380, 110] width 129 height 82
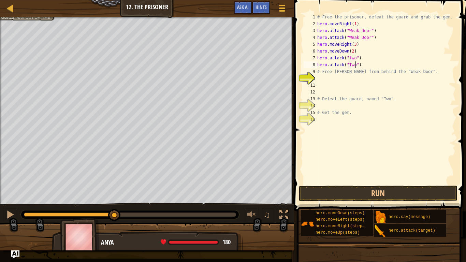
scroll to position [3, 5]
click at [350, 60] on div "# Free the prisoner, defeat the guard and grab the gem. hero . moveRight ( 1 ) …" at bounding box center [386, 106] width 140 height 184
type textarea "hero.attack("Two")"
click at [308, 193] on button "Run" at bounding box center [378, 193] width 159 height 16
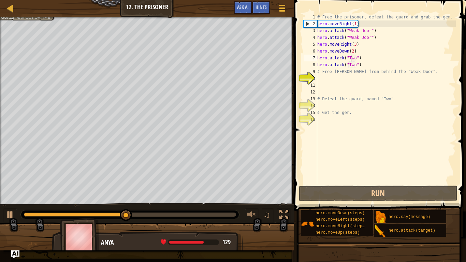
click at [362, 67] on div "# Free the prisoner, defeat the guard and grab the gem. hero . moveRight ( 1 ) …" at bounding box center [386, 106] width 140 height 184
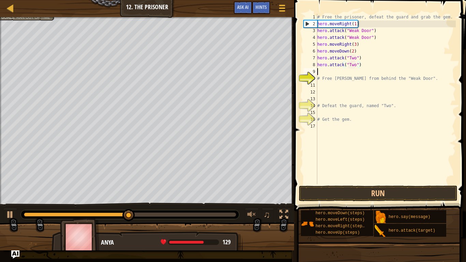
scroll to position [3, 0]
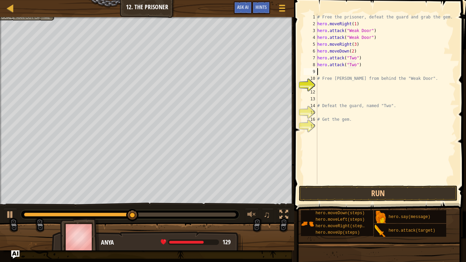
type textarea "h"
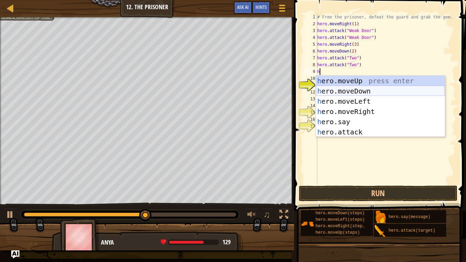
click at [346, 90] on div "h ero.moveUp press enter h ero.moveDown press enter h ero.moveLeft press enter …" at bounding box center [380, 117] width 129 height 82
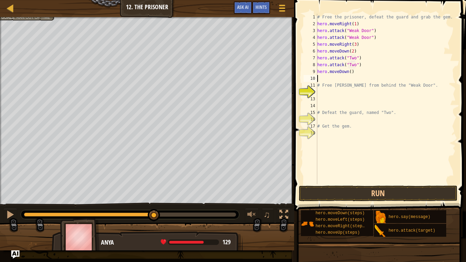
type textarea "h"
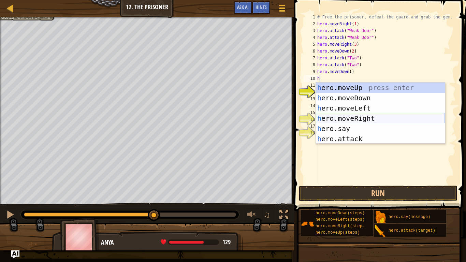
click at [340, 120] on div "h ero.moveUp press enter h ero.moveDown press enter h ero.moveLeft press enter …" at bounding box center [380, 123] width 129 height 82
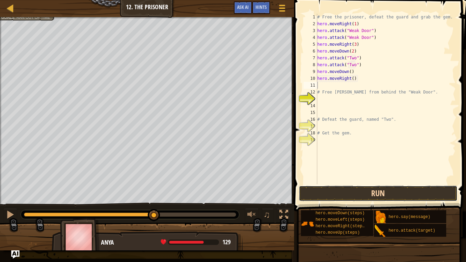
click at [336, 191] on button "Run" at bounding box center [378, 193] width 159 height 16
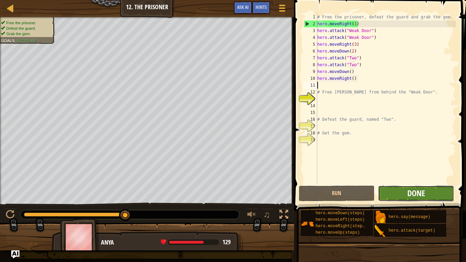
click at [423, 191] on span "Done" at bounding box center [416, 192] width 18 height 11
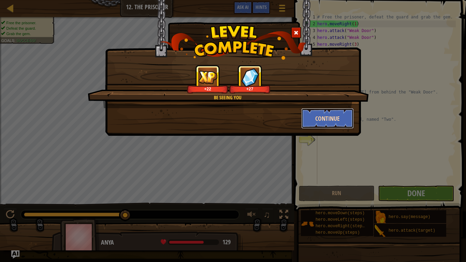
click at [338, 114] on button "Continue" at bounding box center [327, 118] width 53 height 20
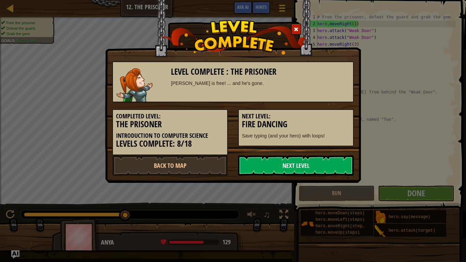
click at [275, 171] on link "Next Level" at bounding box center [296, 165] width 116 height 20
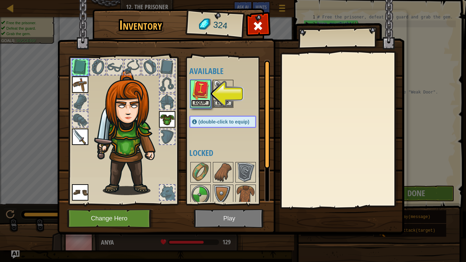
click at [198, 105] on button "Equip" at bounding box center [200, 103] width 19 height 7
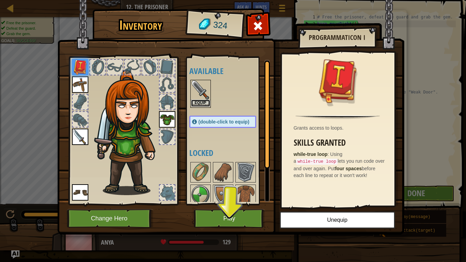
click at [204, 104] on button "Equip" at bounding box center [200, 103] width 19 height 7
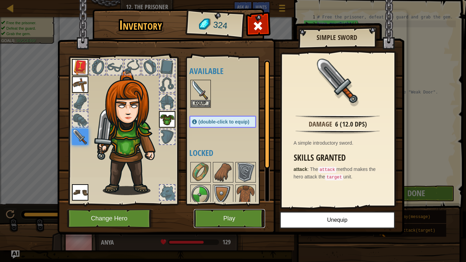
click at [212, 204] on button "Play" at bounding box center [229, 218] width 71 height 19
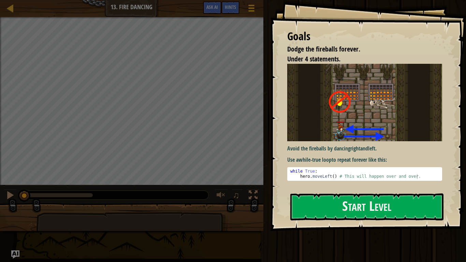
click at [340, 204] on div "Goals Dodge the fireballs forever. Under 4 statements. Avoid the fireballs by d…" at bounding box center [368, 115] width 196 height 231
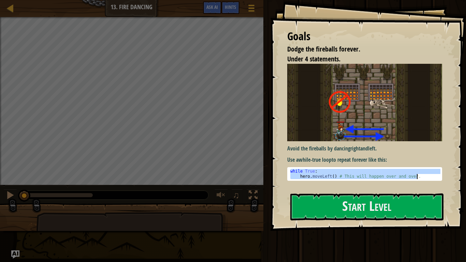
drag, startPoint x: 288, startPoint y: 170, endPoint x: 320, endPoint y: 182, distance: 34.1
click at [320, 182] on div "Avoid the fireballs by dancing right and left . Use a while-true loop to repeat…" at bounding box center [364, 125] width 155 height 123
click at [289, 164] on div "Avoid the fireballs by dancing right and left . Use a while-true loop to repeat…" at bounding box center [364, 122] width 155 height 117
click at [270, 172] on div "Goals Dodge the fireballs forever. Under 4 statements. Avoid the fireballs by d…" at bounding box center [368, 115] width 196 height 231
click at [412, 125] on img at bounding box center [364, 102] width 155 height 77
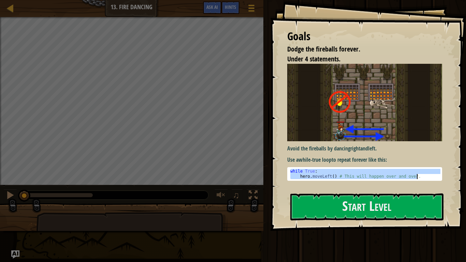
click at [418, 174] on div "while True : hero . moveLeft ( ) # This will happen over and over." at bounding box center [364, 174] width 151 height 10
type textarea "hero.moveLeft() # This will happen over and over."
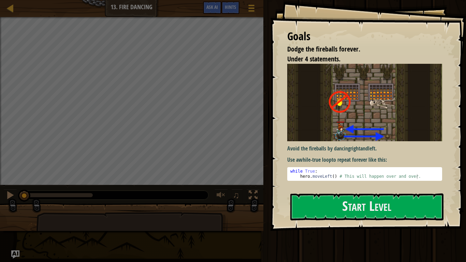
click at [400, 147] on p "Avoid the fireballs by dancing right and left ." at bounding box center [364, 149] width 155 height 8
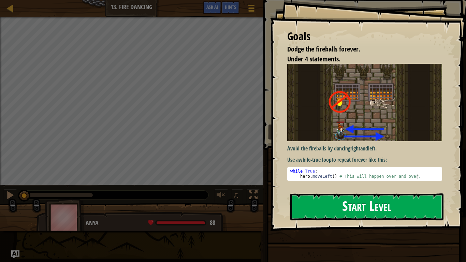
click at [359, 204] on button "Start Level" at bounding box center [366, 206] width 153 height 27
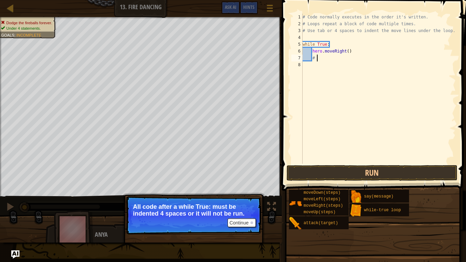
type textarea "#"
type textarea "h"
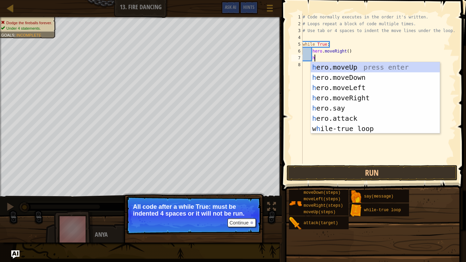
scroll to position [3, 1]
click at [343, 96] on div "h ero.moveUp press enter h ero.moveDown press enter h ero.moveLeft press enter …" at bounding box center [374, 108] width 129 height 92
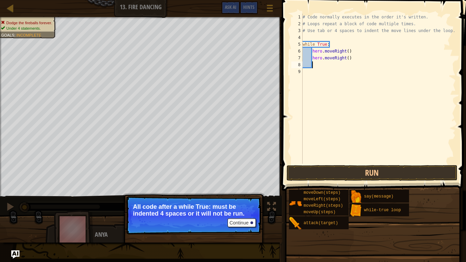
scroll to position [3, 1]
click at [353, 59] on div "# Code normally executes in the order it's written. # Loops repeat a block of c…" at bounding box center [378, 96] width 154 height 164
type textarea "h"
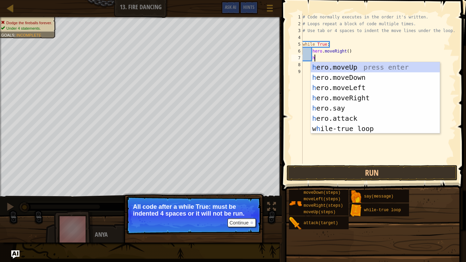
scroll to position [3, 1]
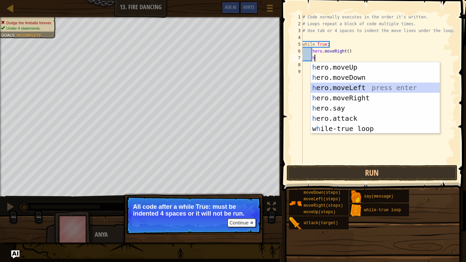
click at [342, 87] on div "h ero.moveUp press enter h ero.moveDown press enter h ero.moveLeft press enter …" at bounding box center [374, 108] width 129 height 92
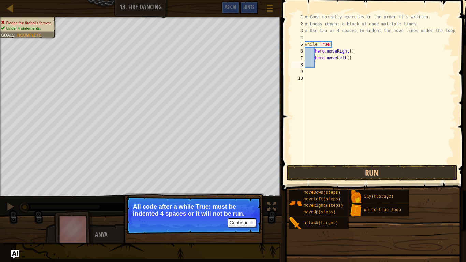
scroll to position [3, 1]
click at [239, 204] on button "Continue" at bounding box center [241, 222] width 28 height 9
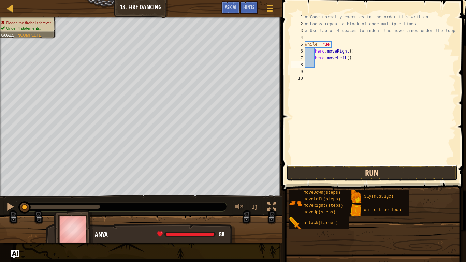
click at [334, 173] on button "Run" at bounding box center [371, 173] width 171 height 16
click at [334, 173] on button "Running" at bounding box center [371, 173] width 171 height 16
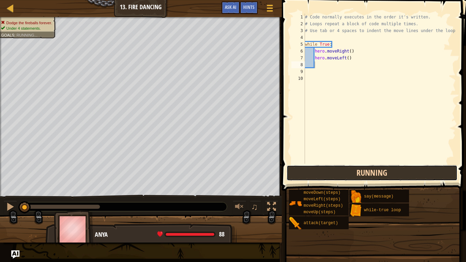
click at [334, 174] on button "Running" at bounding box center [371, 173] width 171 height 16
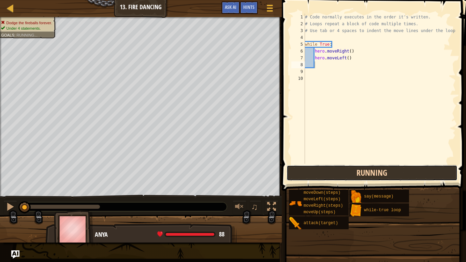
click at [334, 174] on button "Running" at bounding box center [371, 173] width 171 height 16
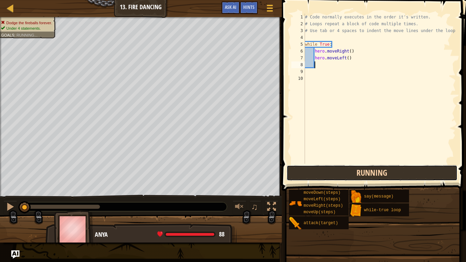
click at [334, 174] on button "Running" at bounding box center [371, 173] width 171 height 16
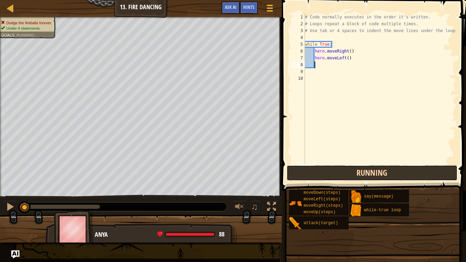
click at [334, 174] on button "Running" at bounding box center [371, 173] width 171 height 16
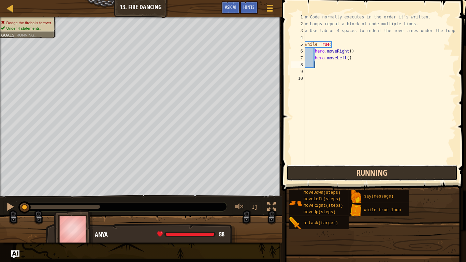
click at [334, 174] on button "Running" at bounding box center [371, 173] width 171 height 16
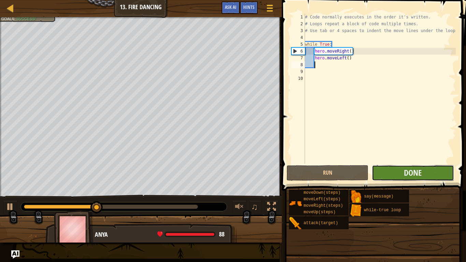
click at [401, 173] on button "Done" at bounding box center [413, 173] width 82 height 16
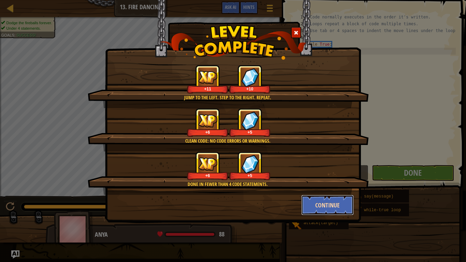
click at [323, 204] on button "Continue" at bounding box center [327, 205] width 53 height 20
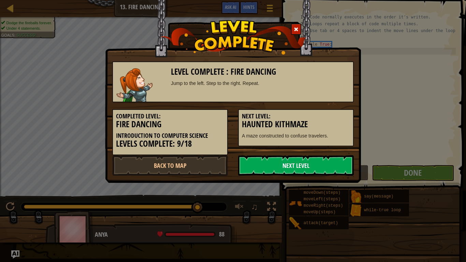
click at [285, 169] on link "Next Level" at bounding box center [296, 165] width 116 height 20
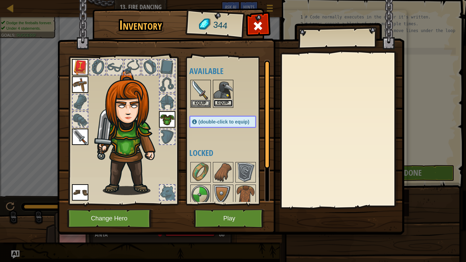
click at [224, 103] on button "Equip" at bounding box center [222, 103] width 19 height 7
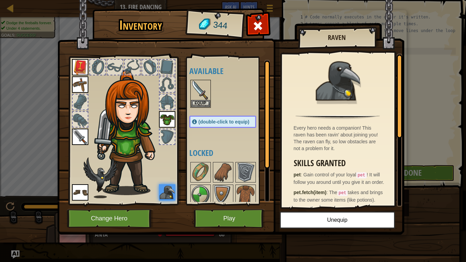
click at [83, 138] on img at bounding box center [80, 136] width 16 height 16
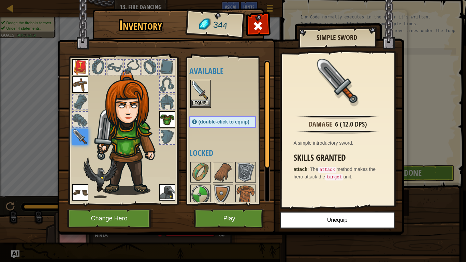
click at [197, 91] on img at bounding box center [200, 89] width 19 height 19
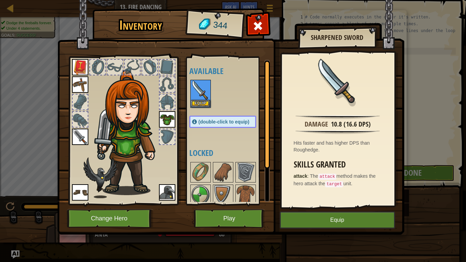
click at [74, 138] on img at bounding box center [80, 136] width 16 height 16
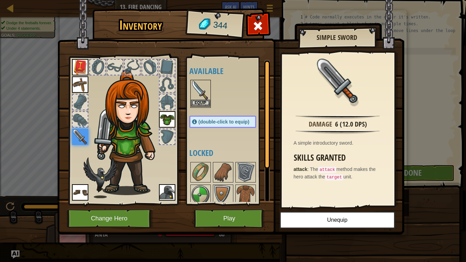
click at [196, 89] on img at bounding box center [200, 89] width 19 height 19
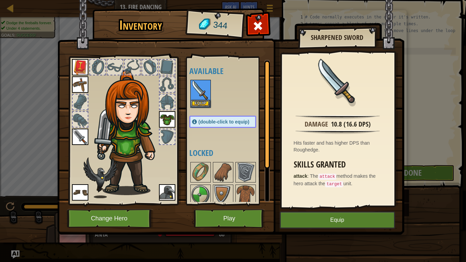
click at [81, 137] on img at bounding box center [80, 136] width 16 height 16
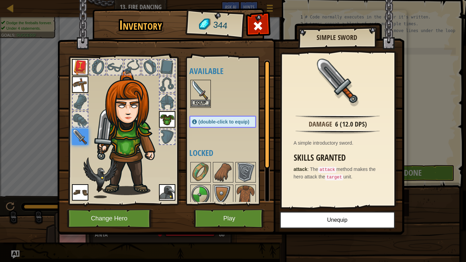
click at [209, 88] on img at bounding box center [200, 89] width 19 height 19
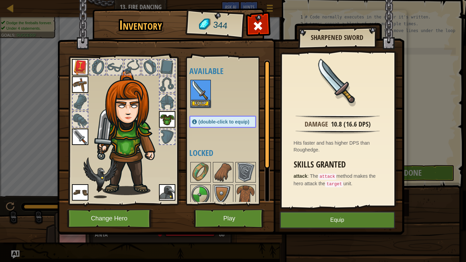
click at [84, 133] on img at bounding box center [80, 136] width 16 height 16
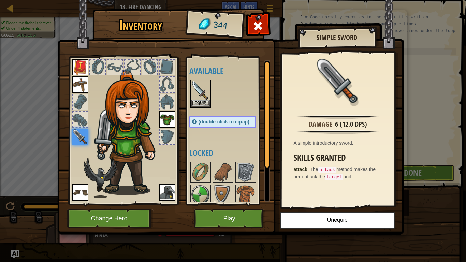
click at [192, 92] on img at bounding box center [200, 89] width 19 height 19
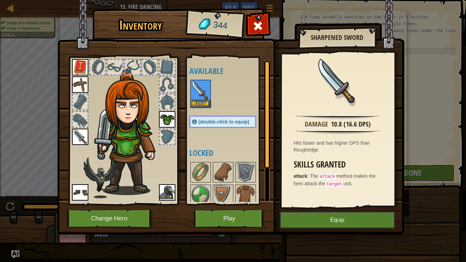
click at [80, 138] on img at bounding box center [80, 136] width 16 height 16
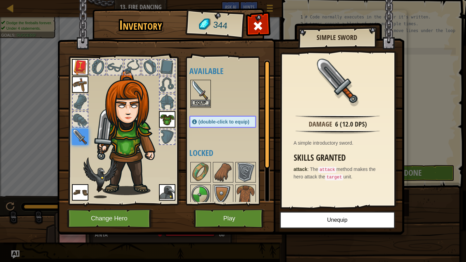
click at [197, 91] on img at bounding box center [200, 89] width 19 height 19
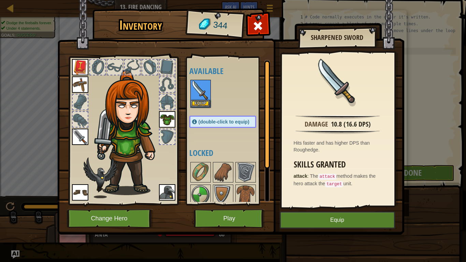
click at [78, 139] on img at bounding box center [80, 136] width 16 height 16
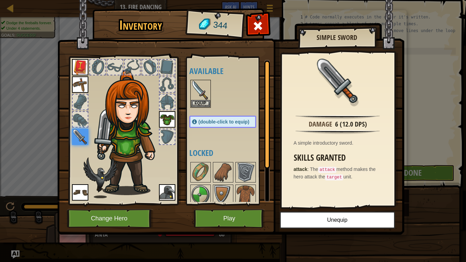
click at [78, 139] on img at bounding box center [80, 136] width 16 height 16
click at [198, 85] on img at bounding box center [200, 89] width 19 height 19
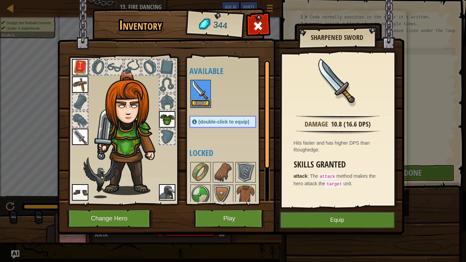
click at [205, 105] on button "Equip" at bounding box center [200, 103] width 19 height 7
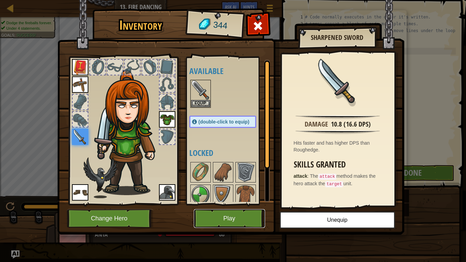
click at [210, 204] on button "Play" at bounding box center [229, 218] width 71 height 19
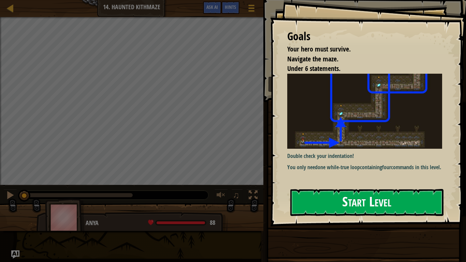
click at [374, 192] on button "Start Level" at bounding box center [366, 202] width 153 height 27
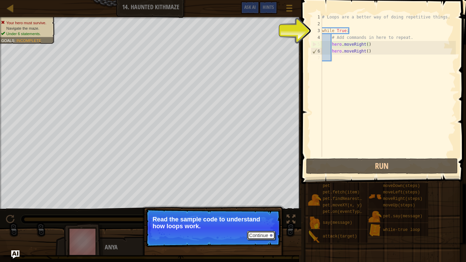
click at [264, 204] on button "Continue" at bounding box center [261, 235] width 28 height 9
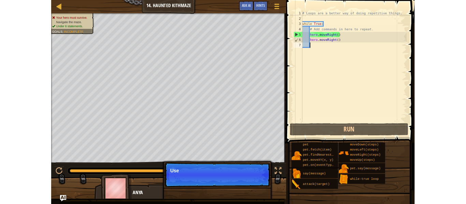
scroll to position [3, 1]
